Goal: Ask a question

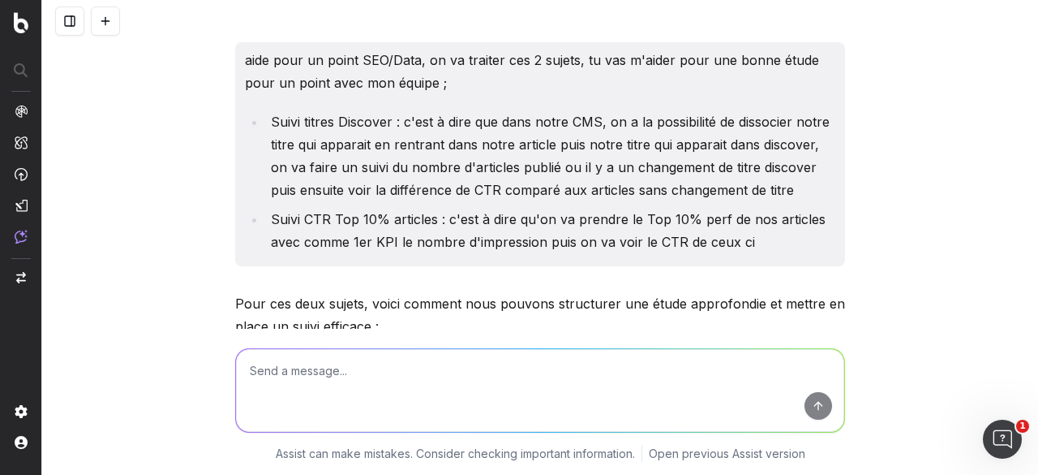
scroll to position [568, 0]
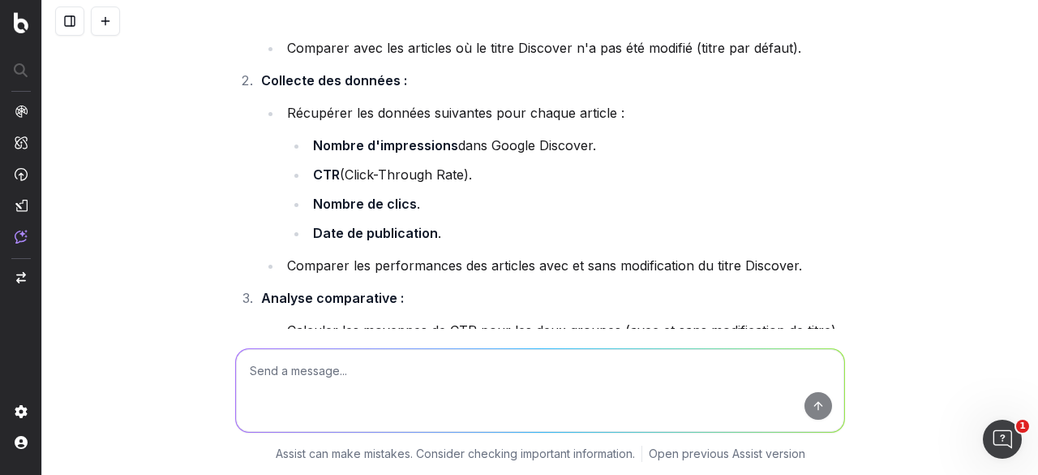
click at [98, 24] on button at bounding box center [105, 20] width 29 height 29
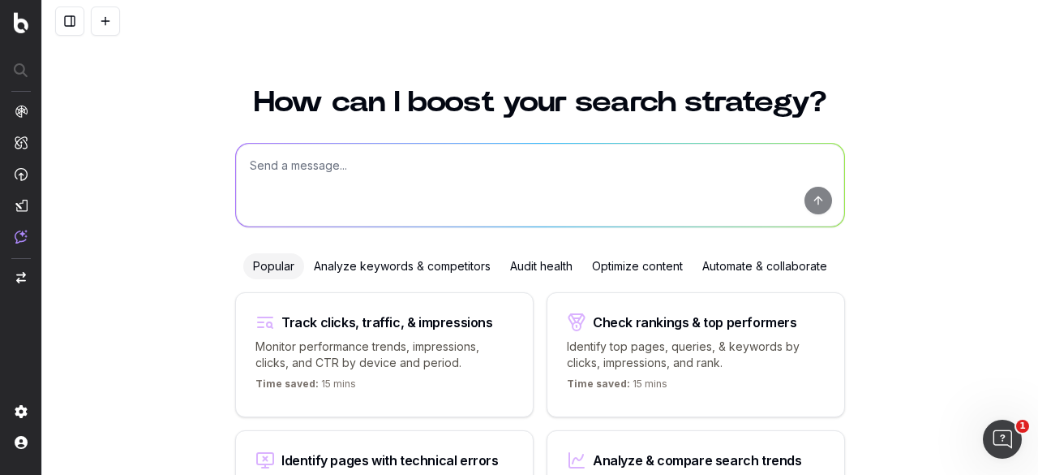
click at [336, 172] on textarea at bounding box center [540, 185] width 608 height 83
paste textarea "SELECT DISTINCT id, titre_court, SUM(pv_total) as pages_vues, SUM(visites_total…"
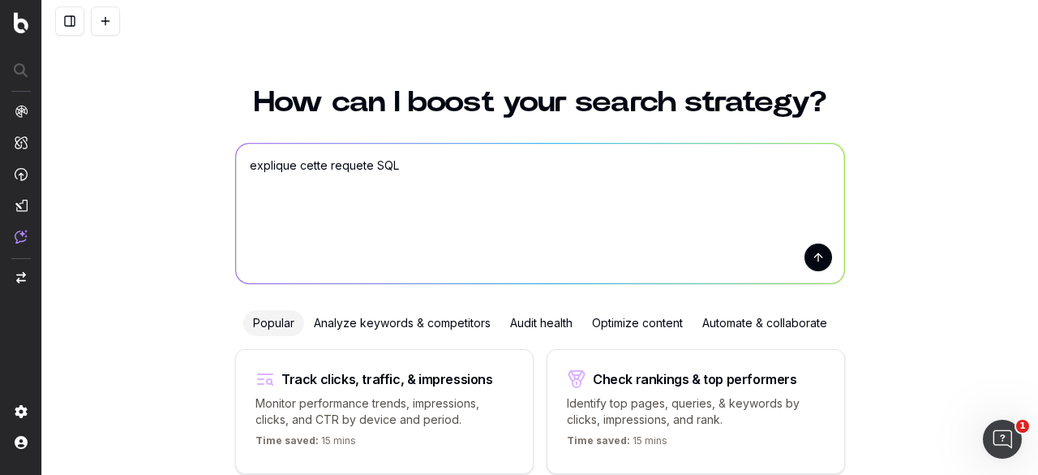
type textarea "explique cette requete SQL SELECT DISTINCT id, titre_court, SUM(pv_total) as pa…"
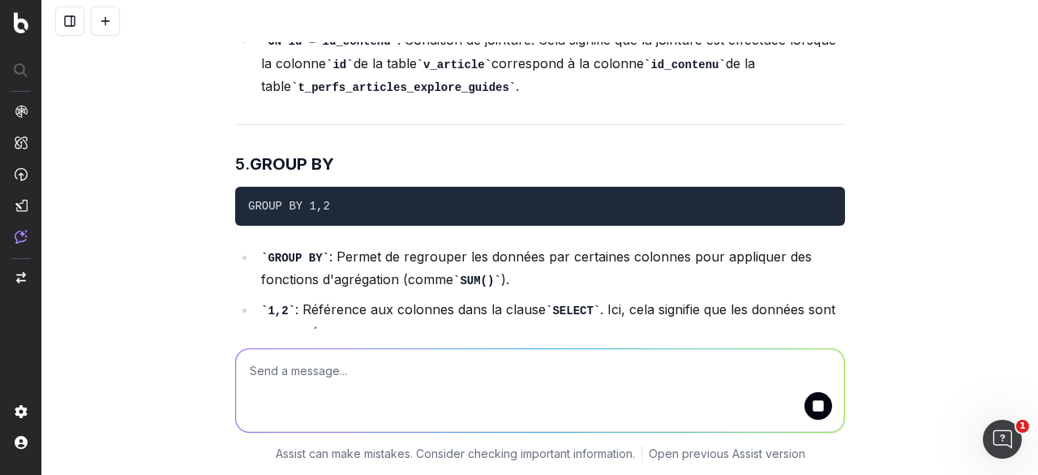
scroll to position [1515, 0]
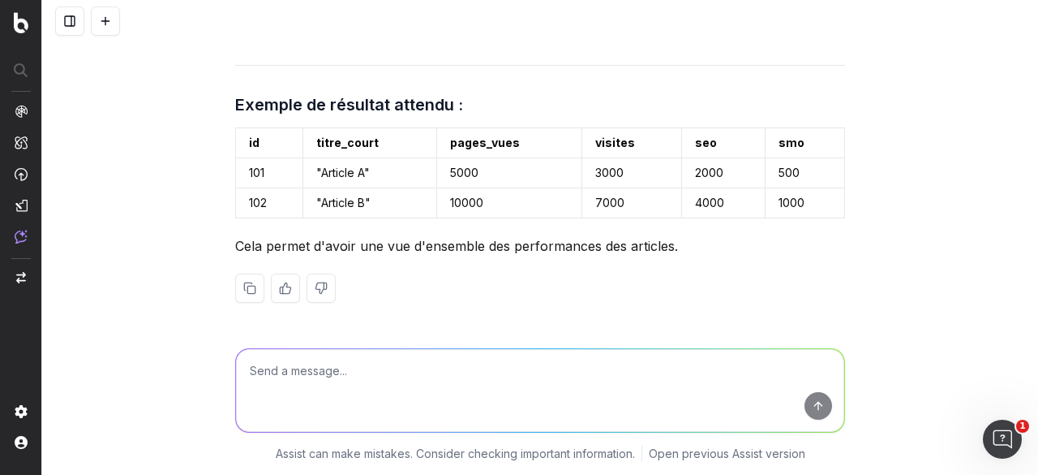
scroll to position [2114, 0]
click at [397, 368] on textarea at bounding box center [540, 390] width 608 height 83
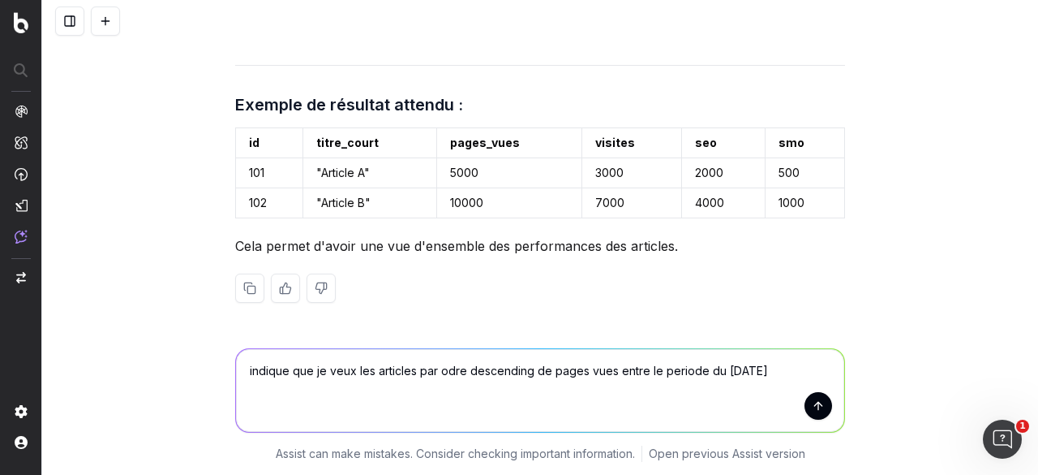
click at [712, 375] on textarea "indique que je veux les articles par odre descending de pages vues entre le per…" at bounding box center [540, 390] width 608 height 83
type textarea "indique que je veux les articles par odre descending de pages vues entre le per…"
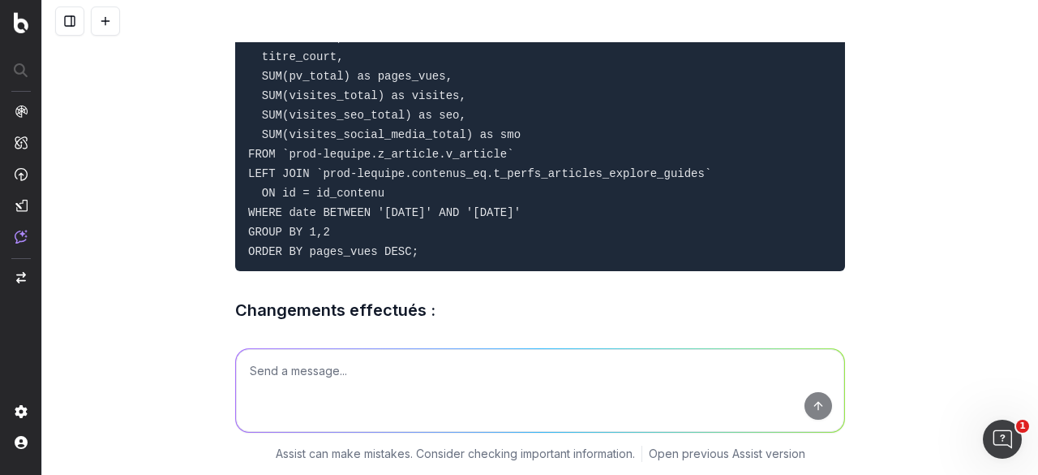
scroll to position [2565, 0]
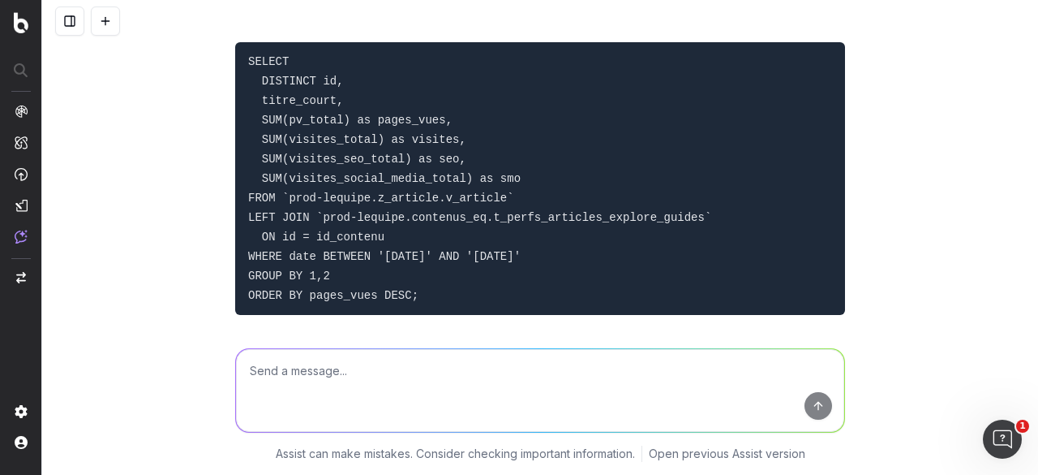
click at [341, 377] on textarea at bounding box center [540, 390] width 608 height 83
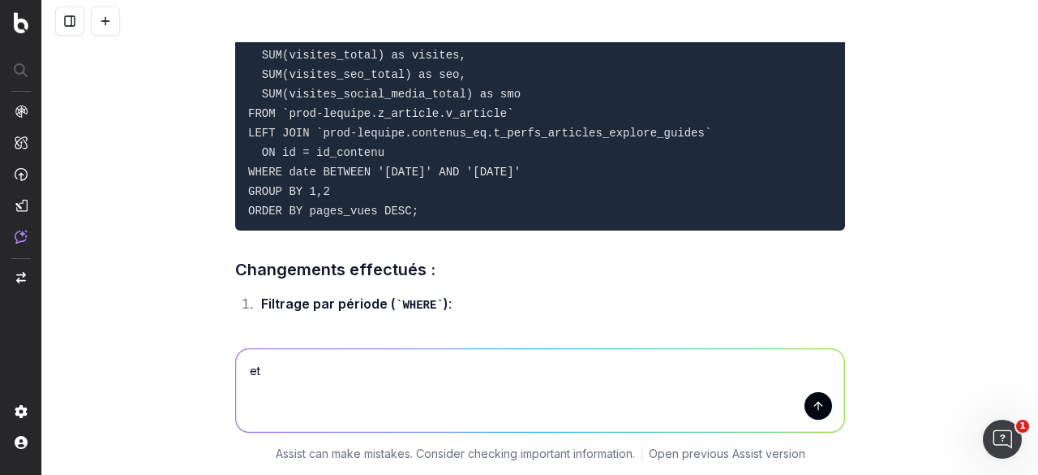
scroll to position [2646, 0]
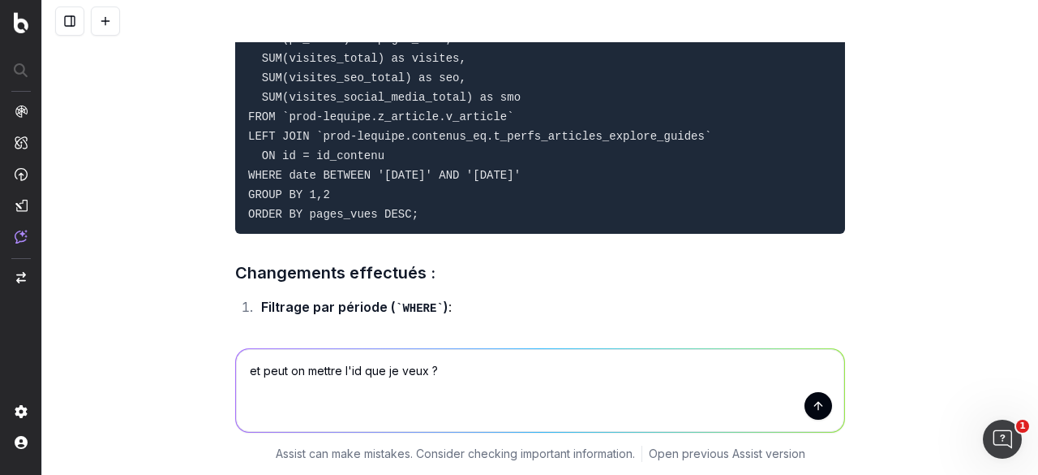
type textarea "et peut on mettre l'id que je veux ?"
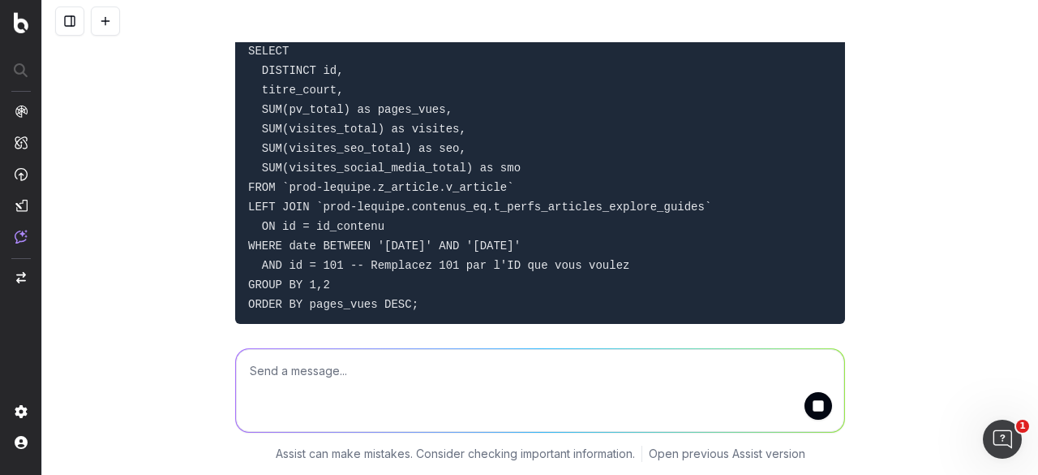
scroll to position [3992, 0]
